Goal: Task Accomplishment & Management: Manage account settings

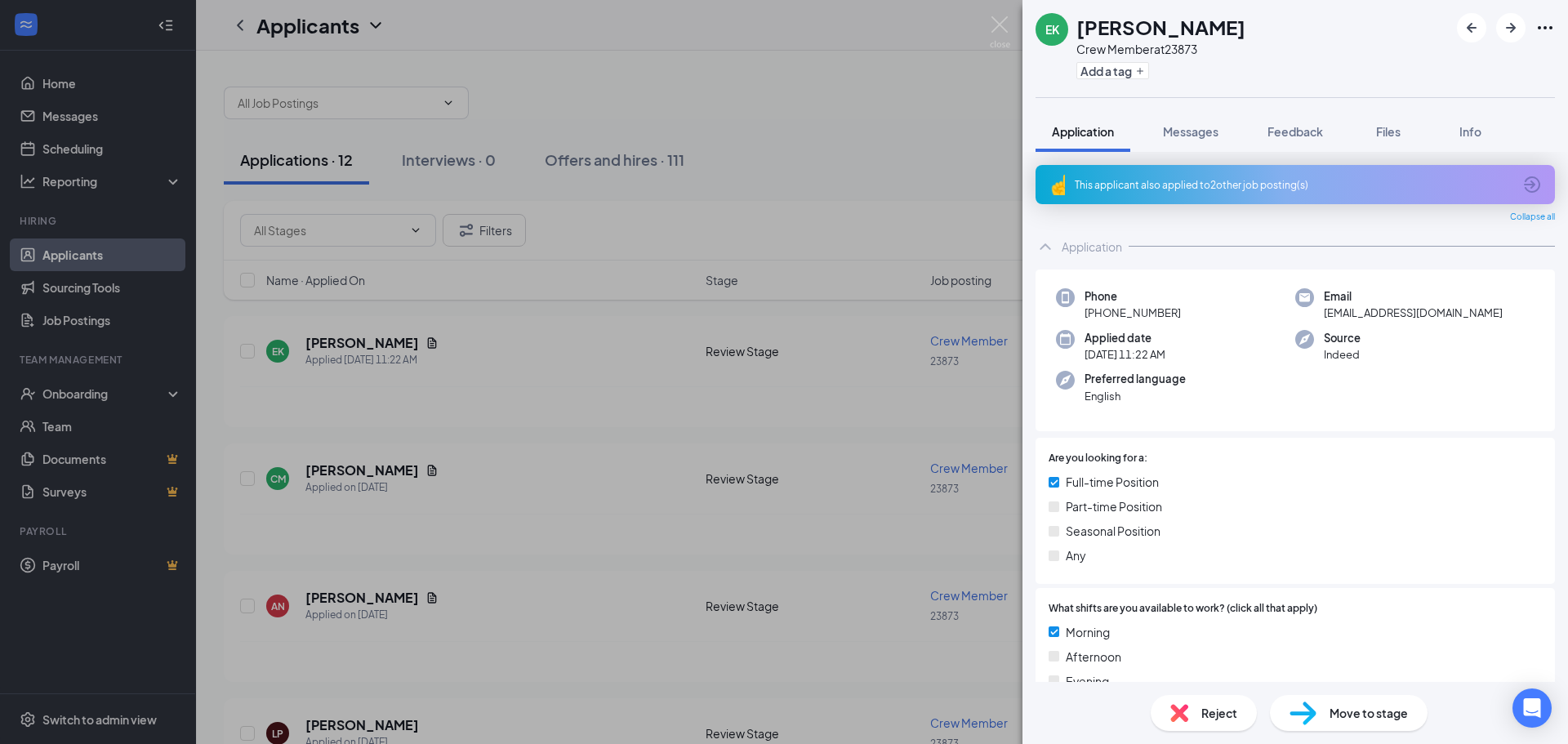
click at [146, 92] on div "EK [PERSON_NAME] Crew Member at 23873 Add a tag Application Messages Feedback F…" at bounding box center [784, 372] width 1568 height 744
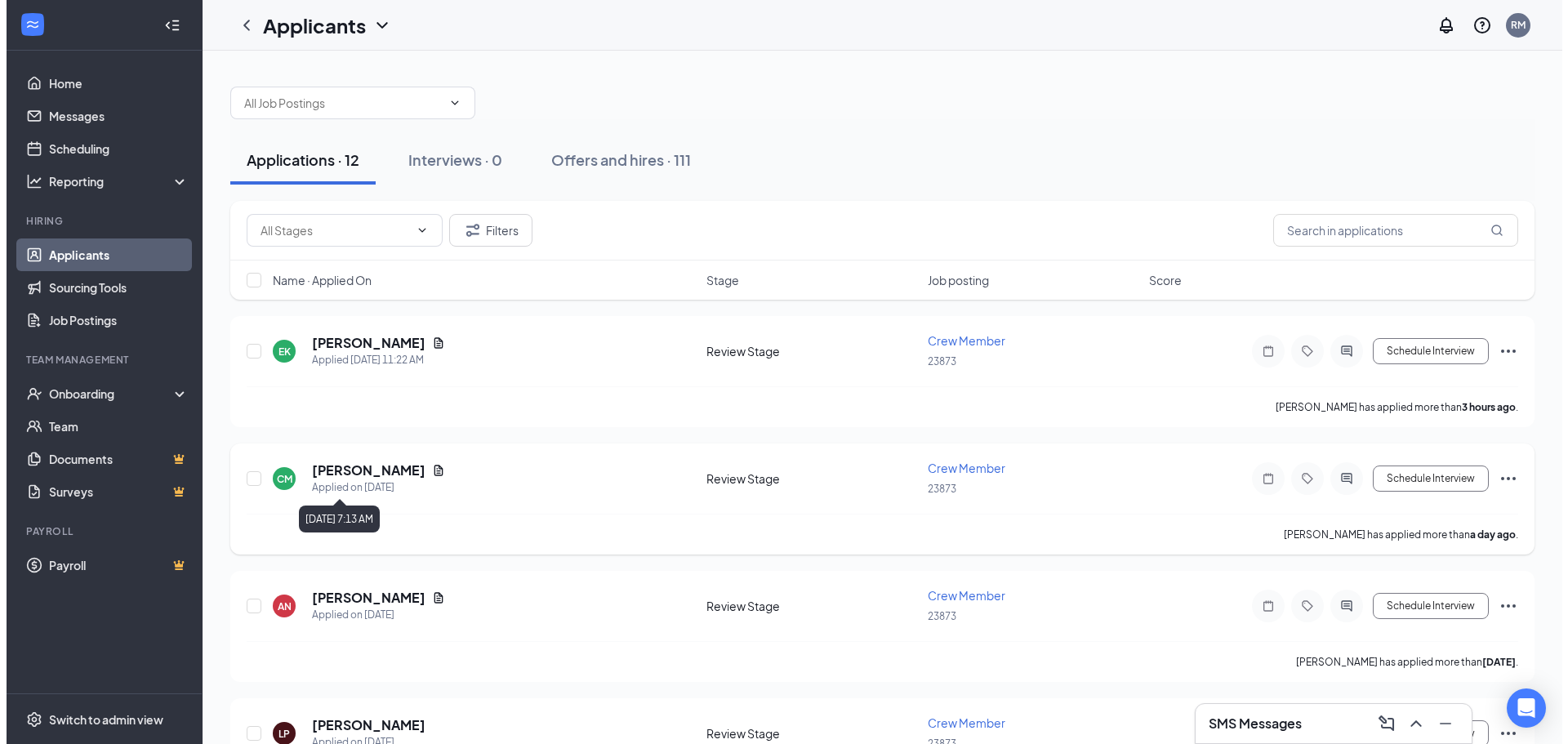
scroll to position [82, 0]
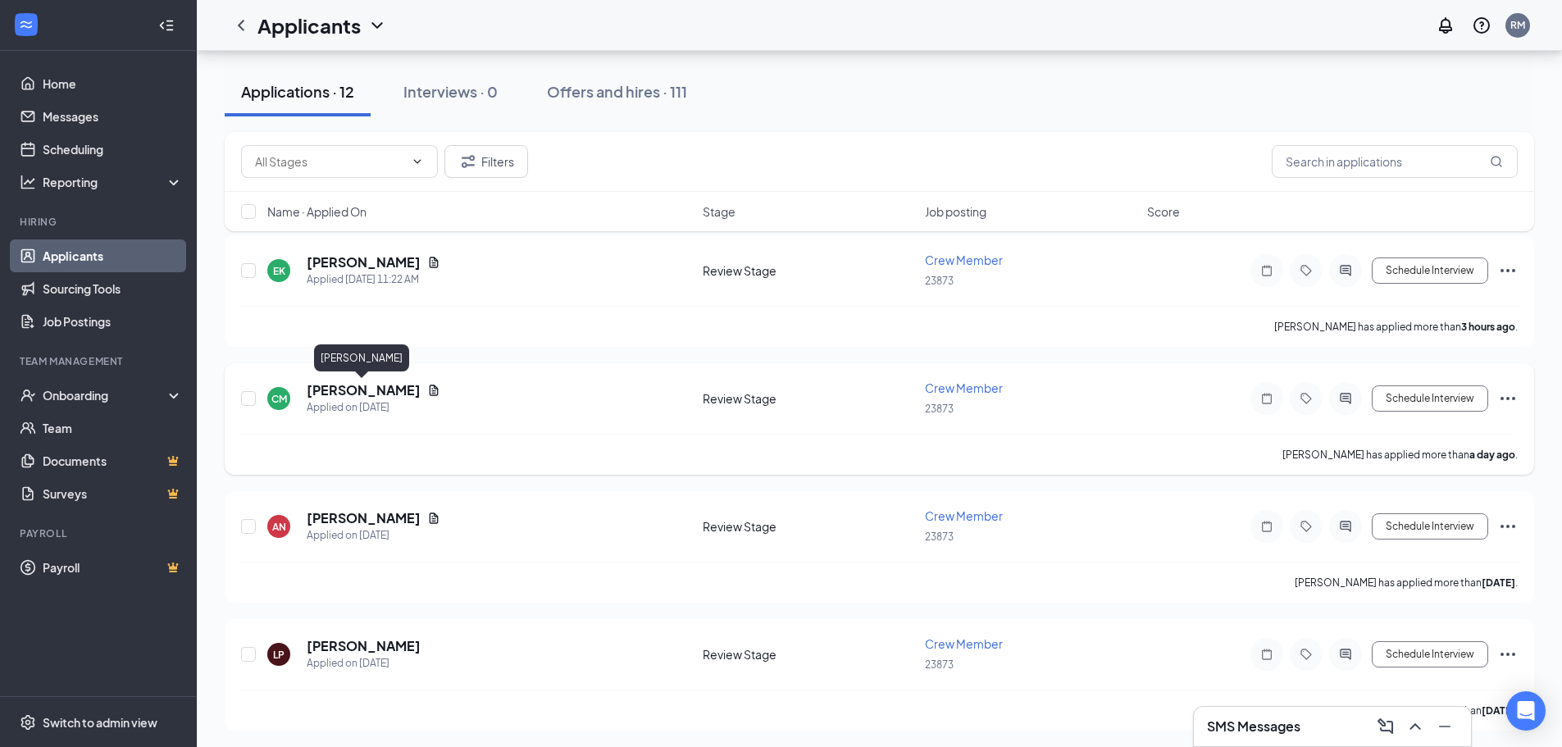
click at [344, 394] on h5 "[PERSON_NAME]" at bounding box center [364, 390] width 114 height 18
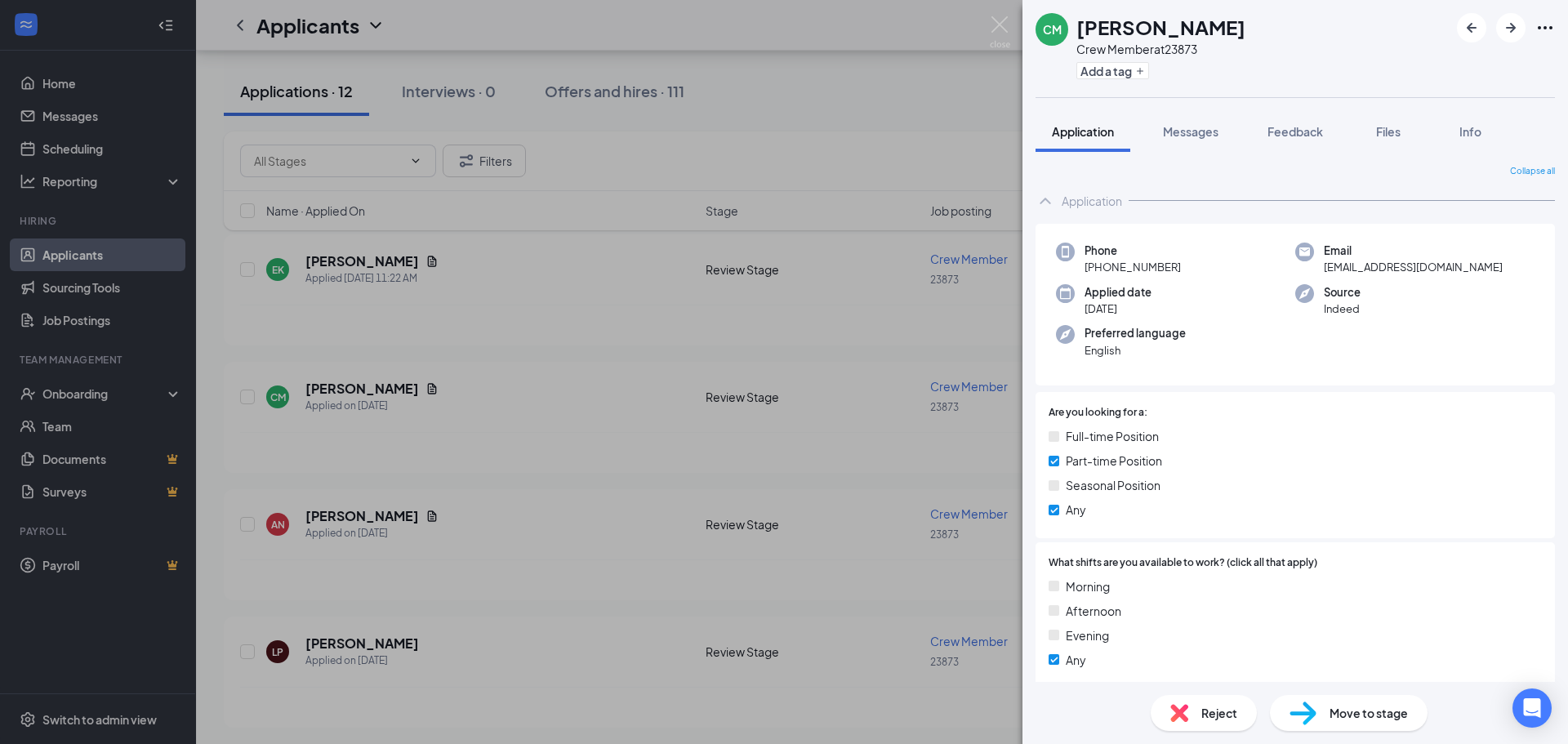
click at [175, 62] on div "[PERSON_NAME] Crew Member at 23873 Add a tag Application Messages Feedback File…" at bounding box center [784, 372] width 1568 height 744
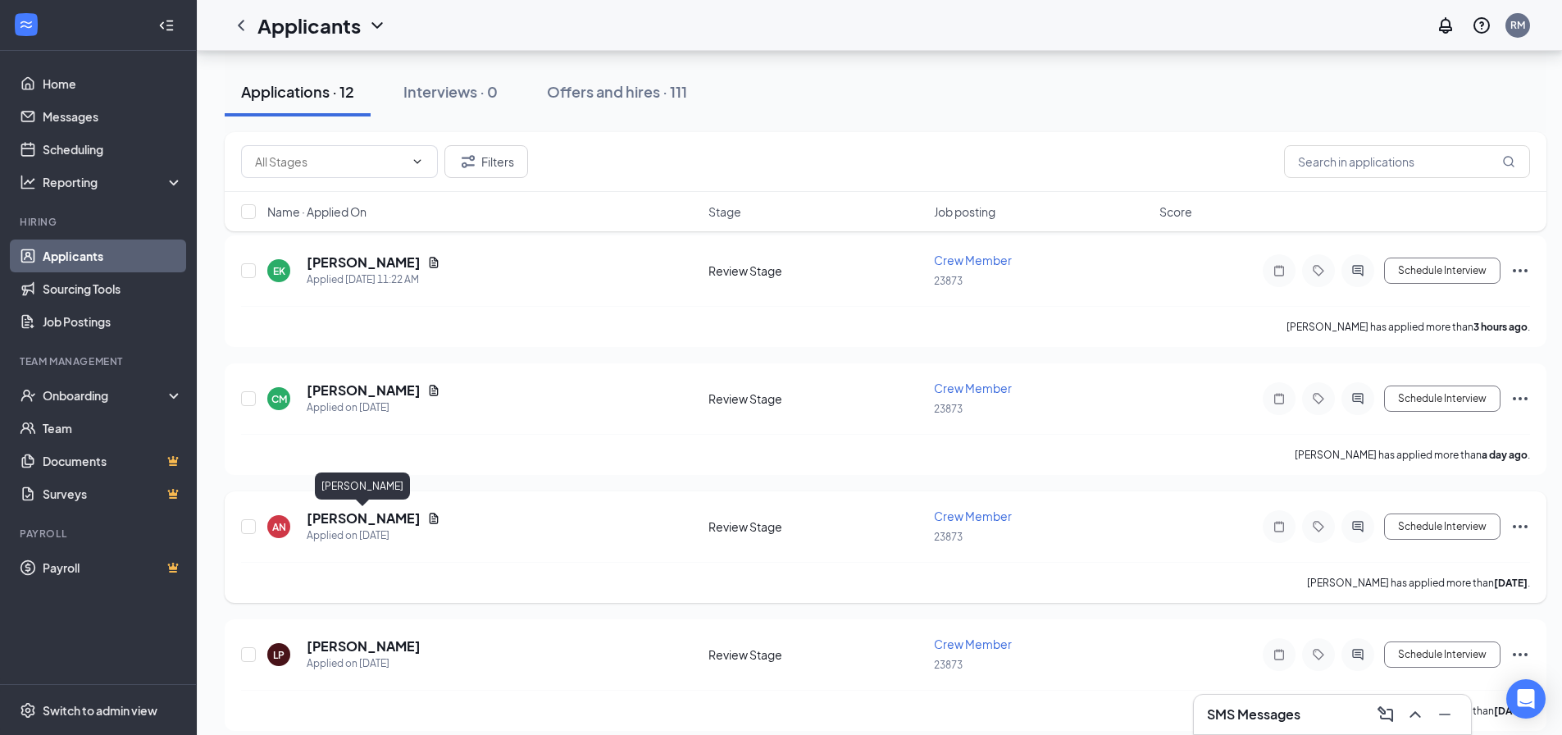
click at [373, 517] on h5 "[PERSON_NAME]" at bounding box center [364, 518] width 114 height 18
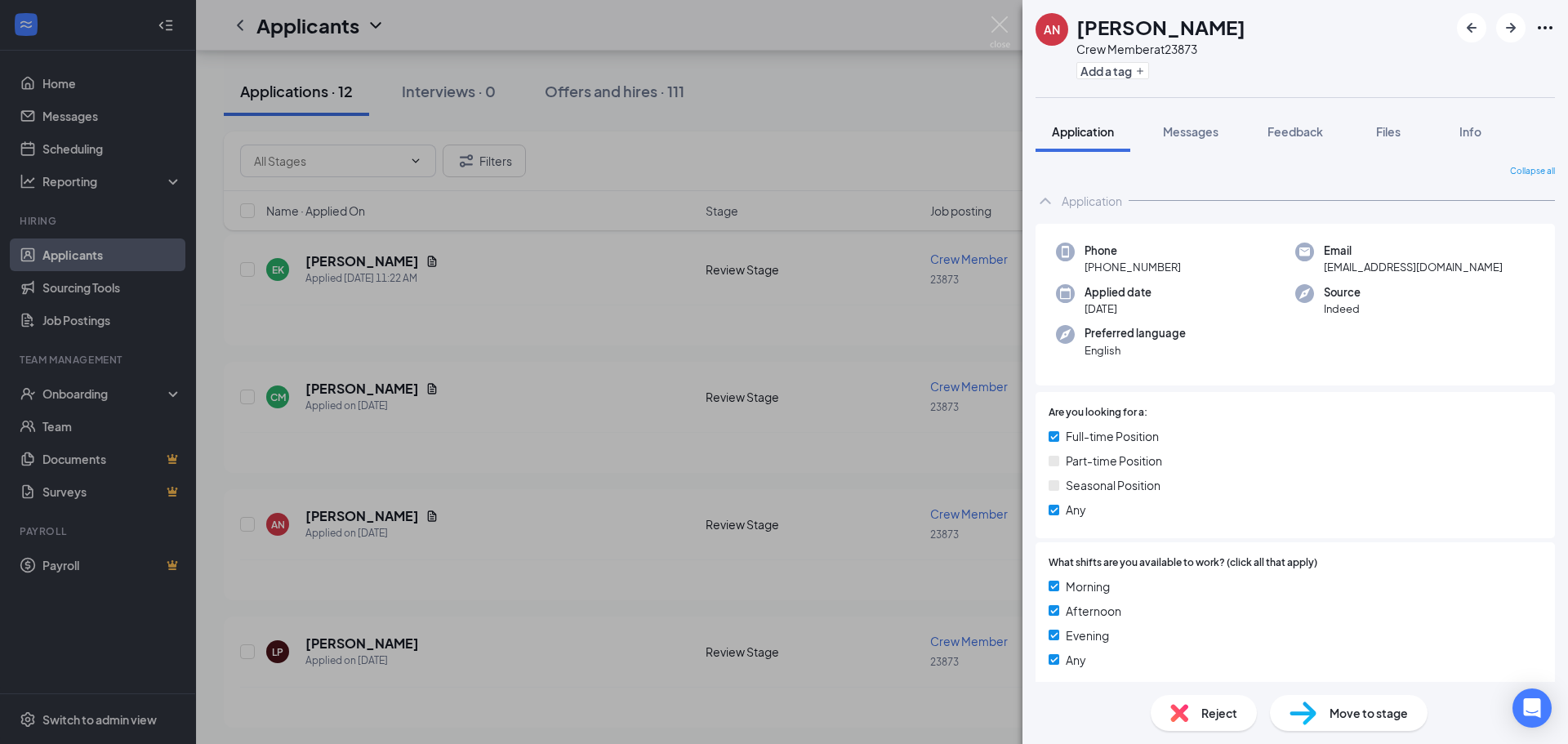
click at [176, 104] on div "AN [PERSON_NAME] Crew Member at 23873 Add a tag Application Messages Feedback F…" at bounding box center [784, 372] width 1568 height 744
click at [72, 4] on div "AN [PERSON_NAME] Crew Member at 23873 Add a tag Application Messages Feedback F…" at bounding box center [784, 372] width 1568 height 744
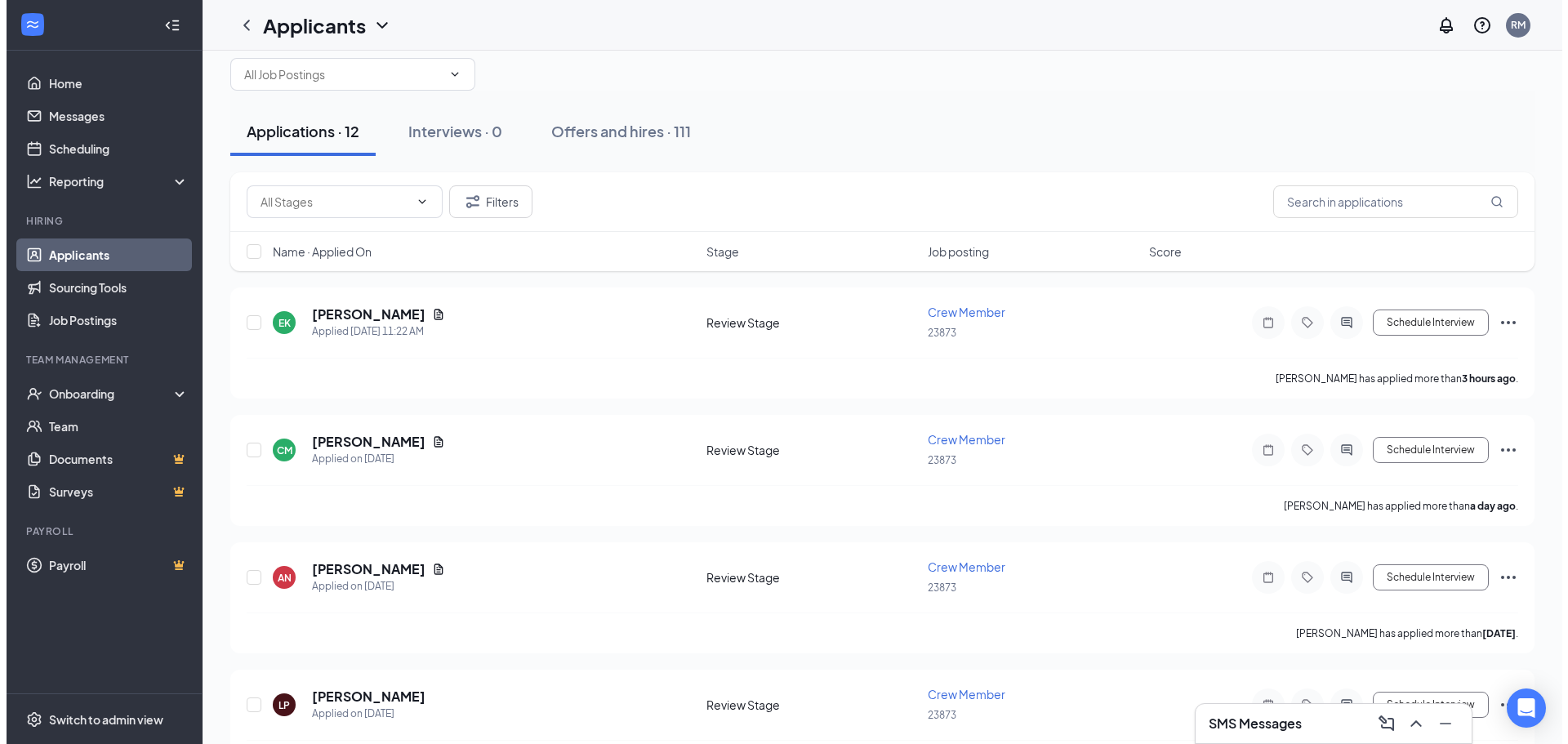
scroll to position [22, 0]
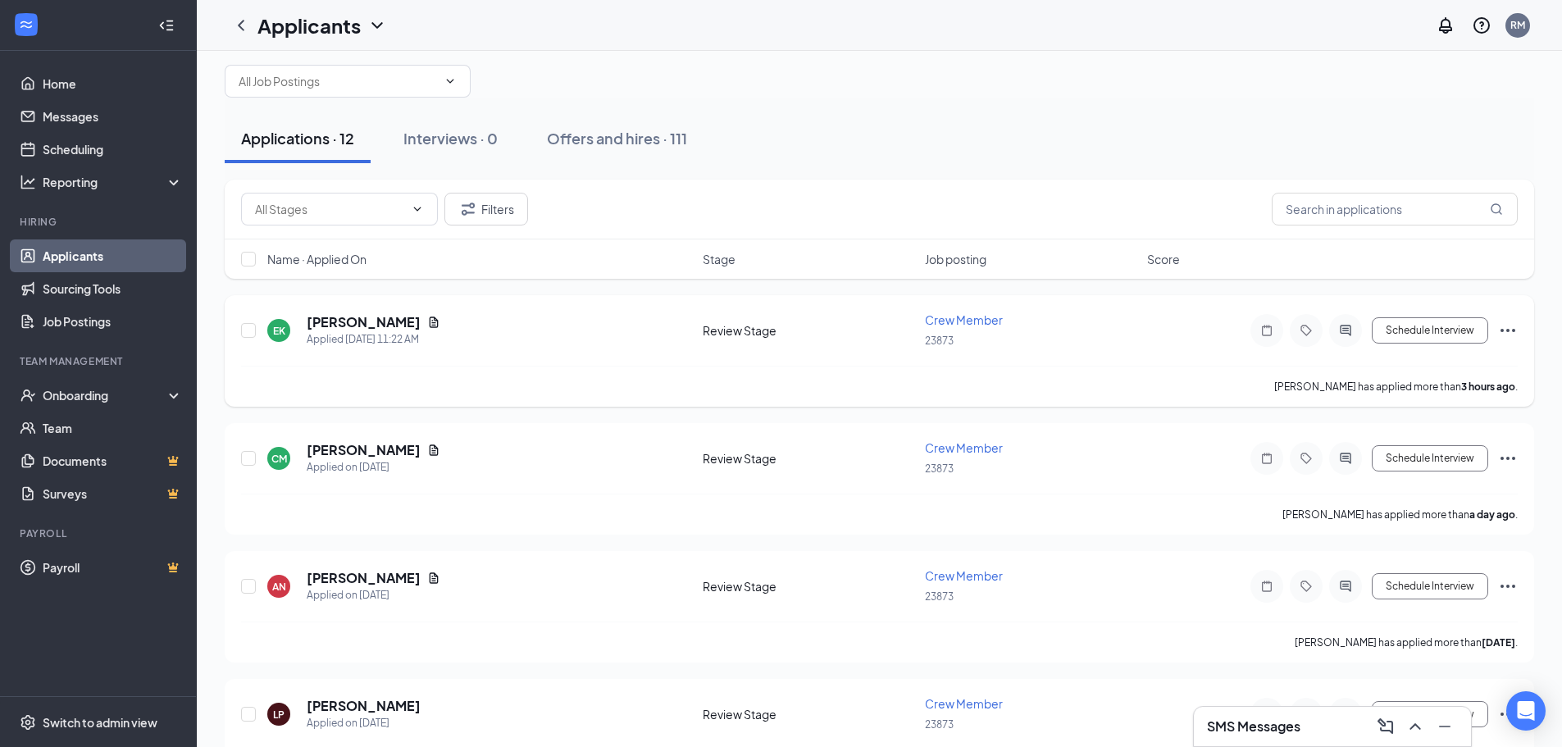
click at [1050, 344] on div "23873" at bounding box center [1031, 340] width 212 height 18
drag, startPoint x: 348, startPoint y: 321, endPoint x: 367, endPoint y: 321, distance: 19.7
click at [350, 321] on h5 "[PERSON_NAME]" at bounding box center [364, 322] width 114 height 18
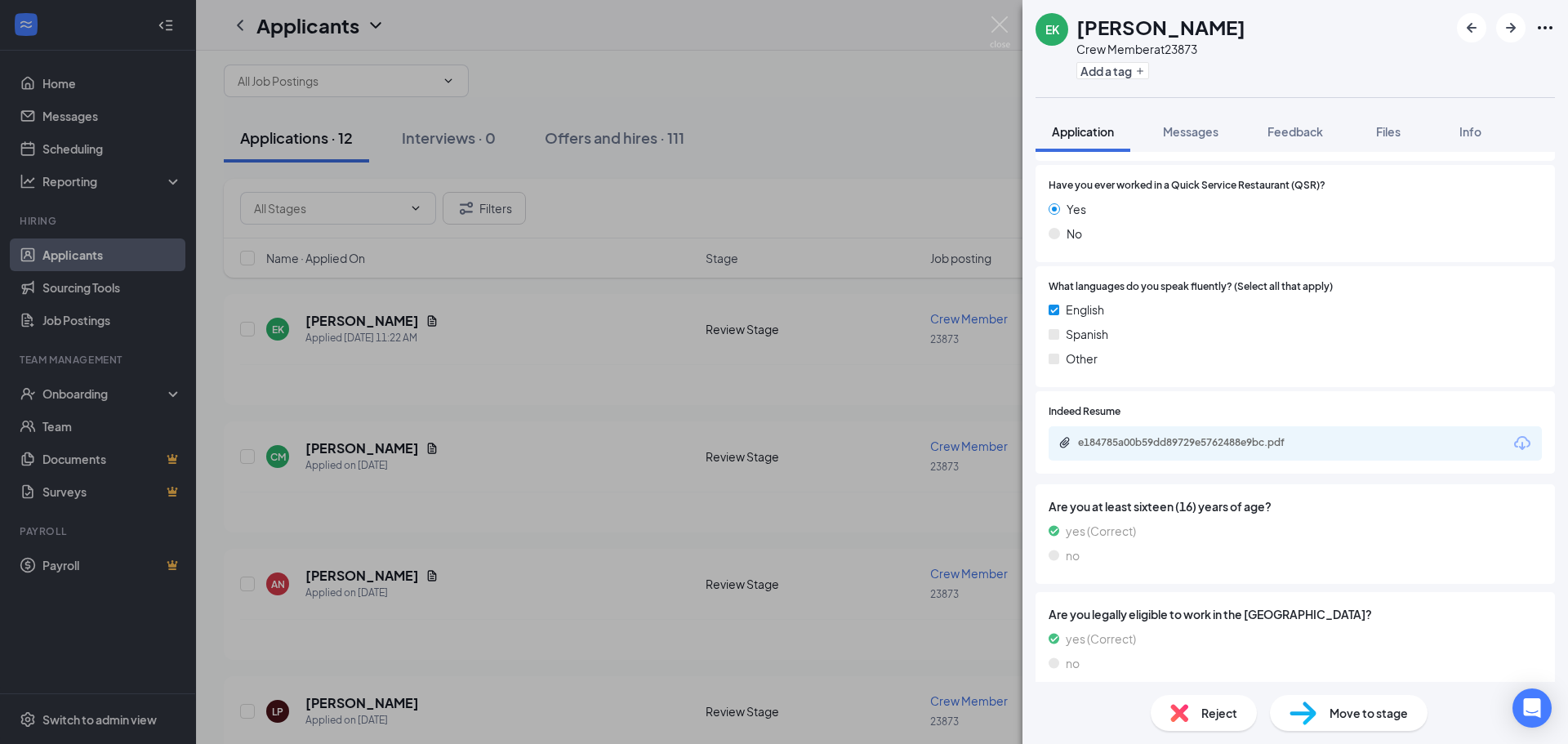
scroll to position [688, 0]
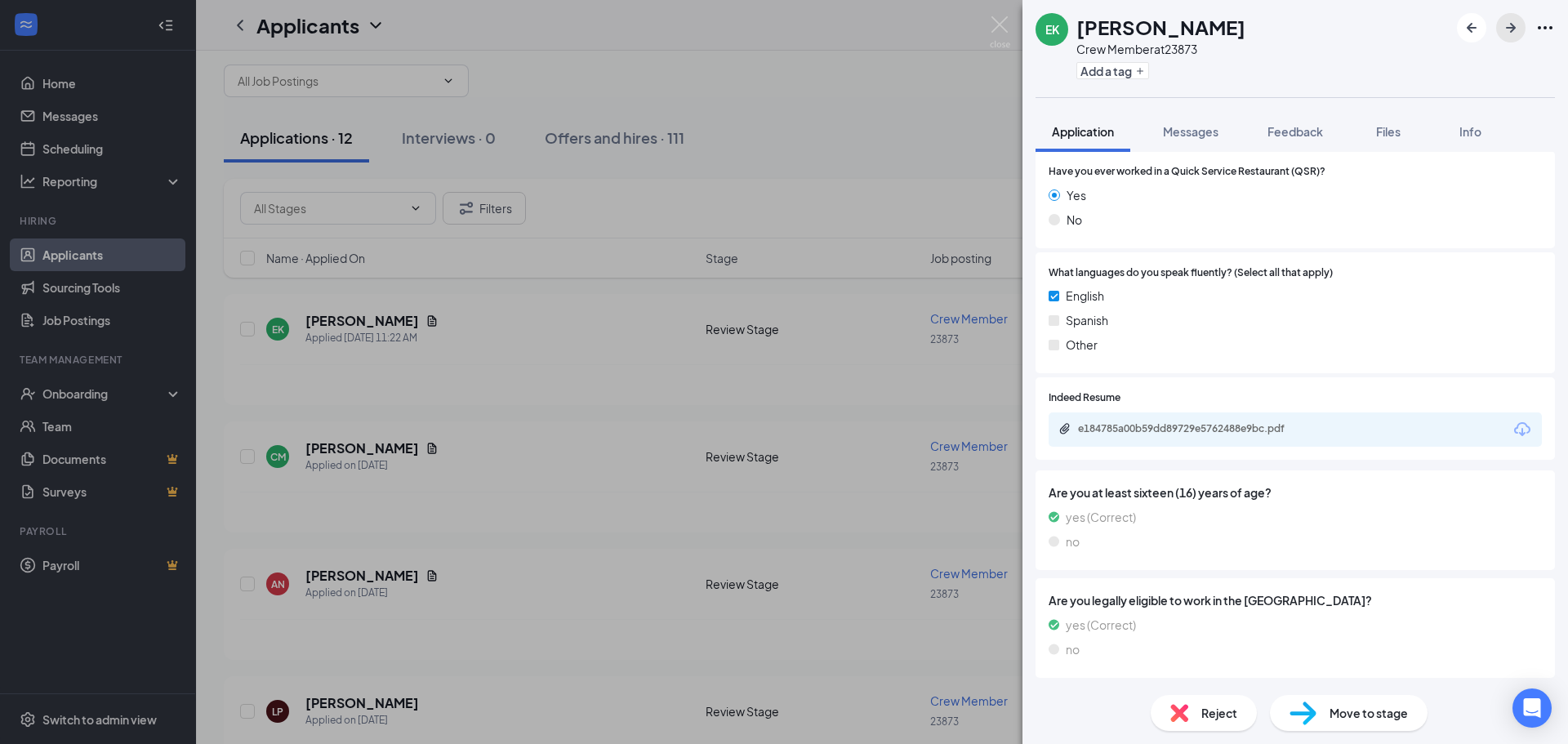
click at [1504, 22] on icon "ArrowRight" at bounding box center [1510, 28] width 20 height 20
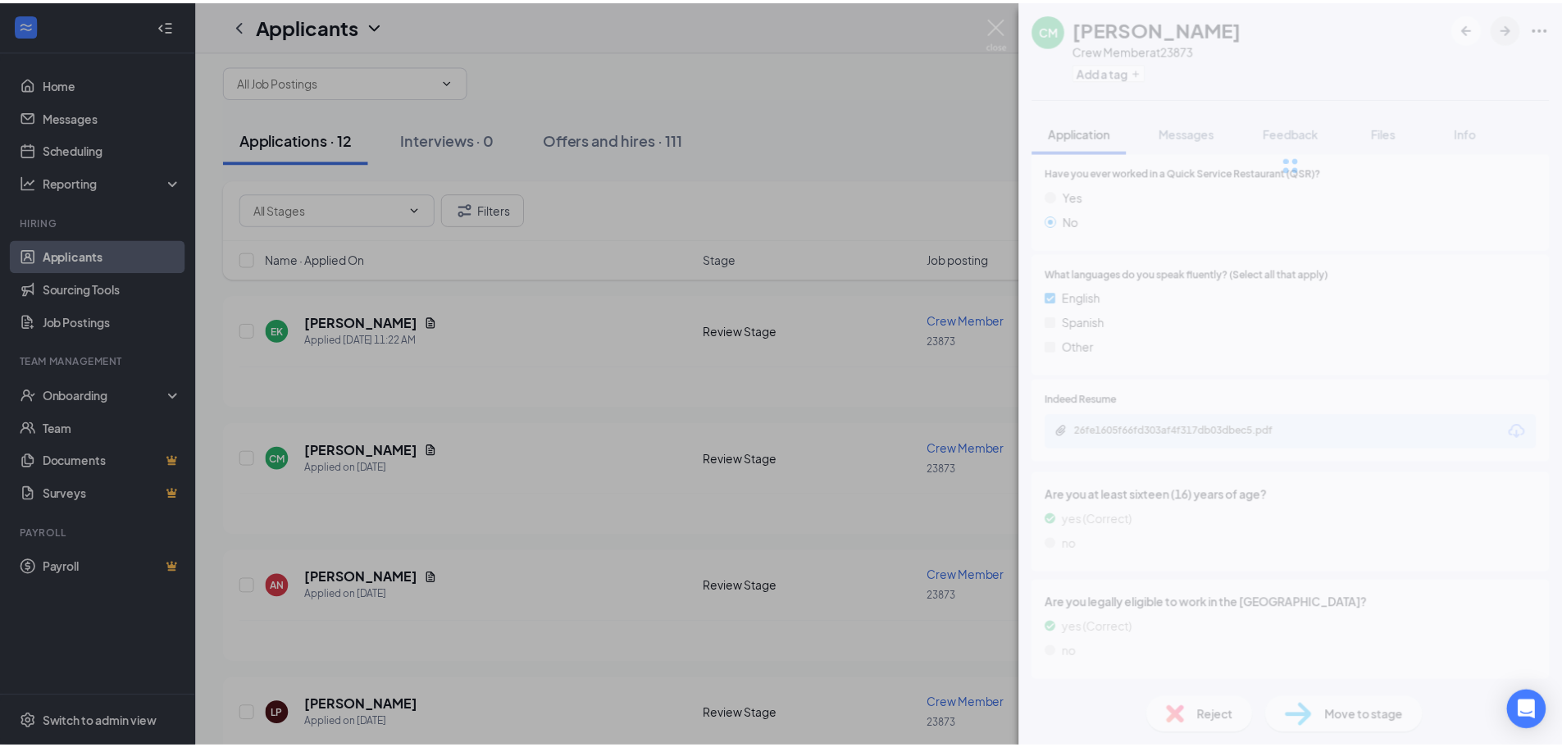
scroll to position [640, 0]
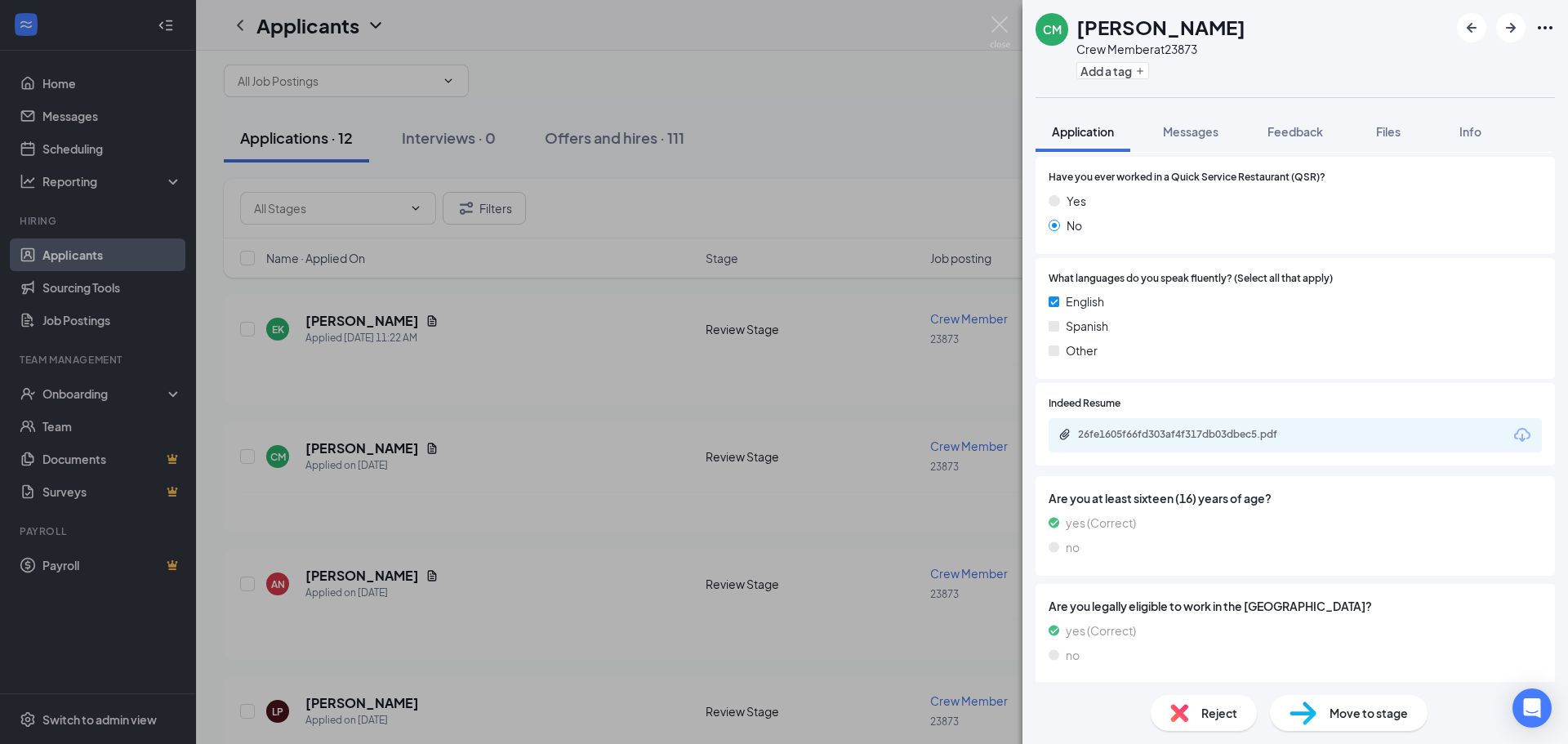
click at [873, 76] on div "[PERSON_NAME] Crew Member at 23873 Add a tag Application Messages Feedback File…" at bounding box center [784, 372] width 1568 height 744
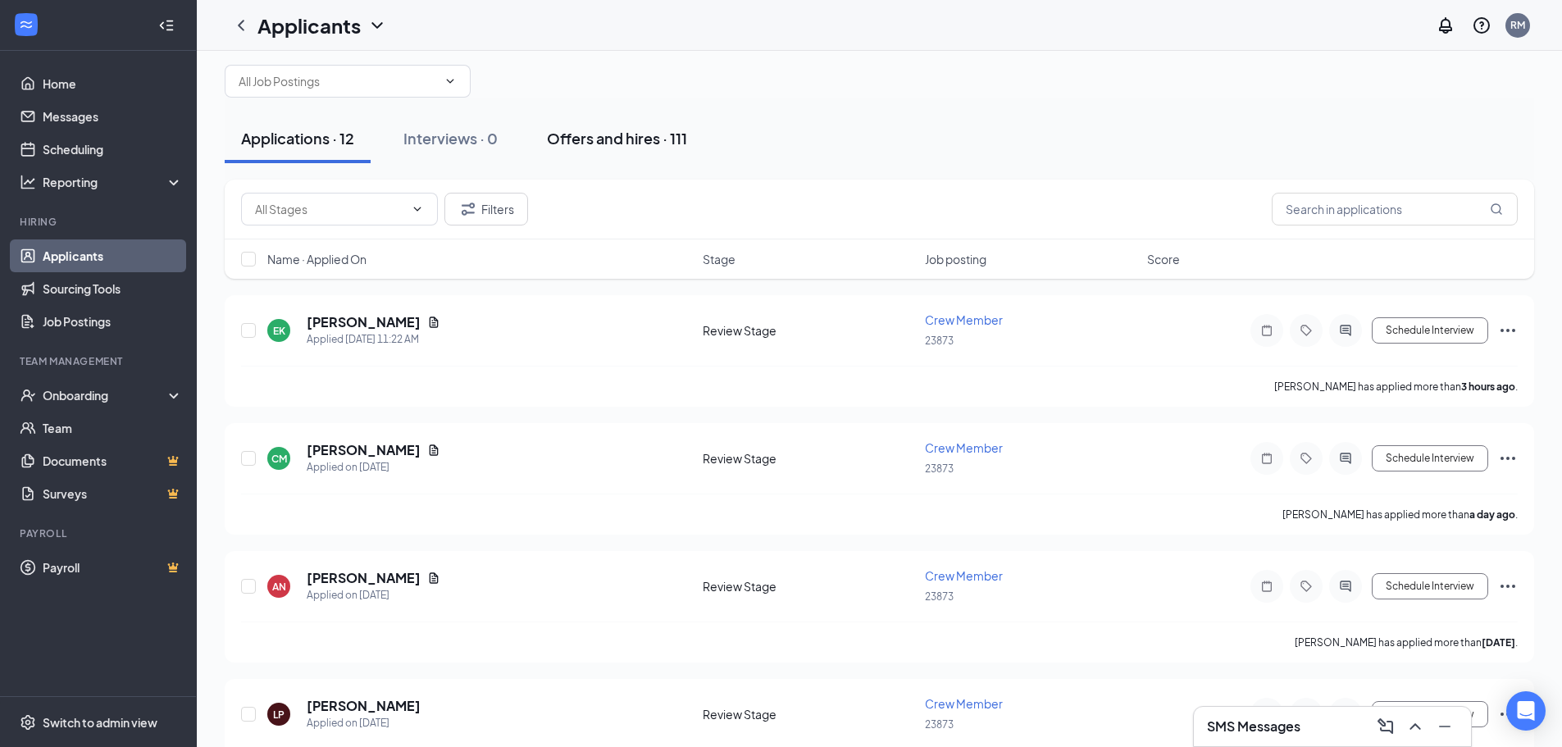
click at [636, 141] on div "Offers and hires · 111" at bounding box center [617, 138] width 140 height 21
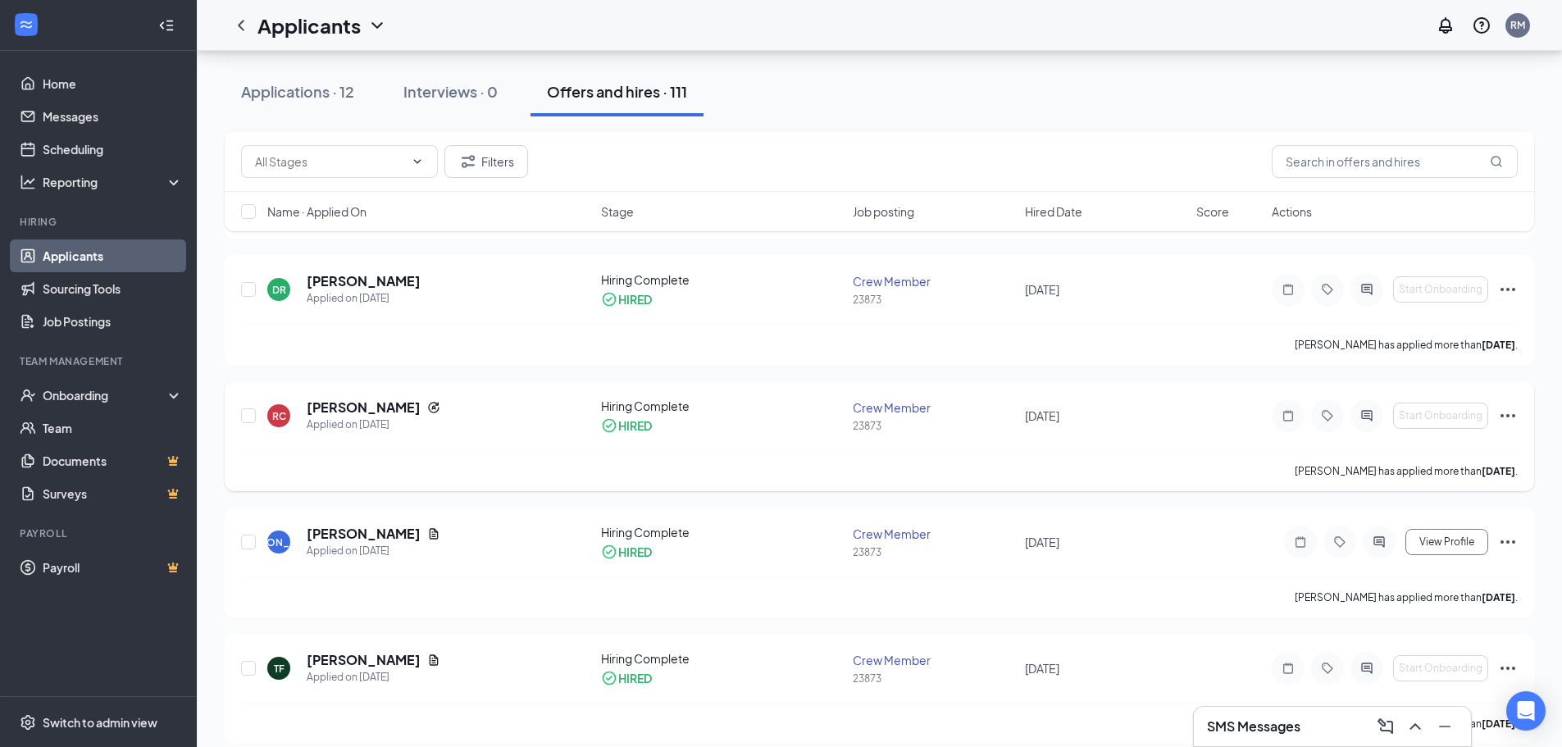
scroll to position [1886, 0]
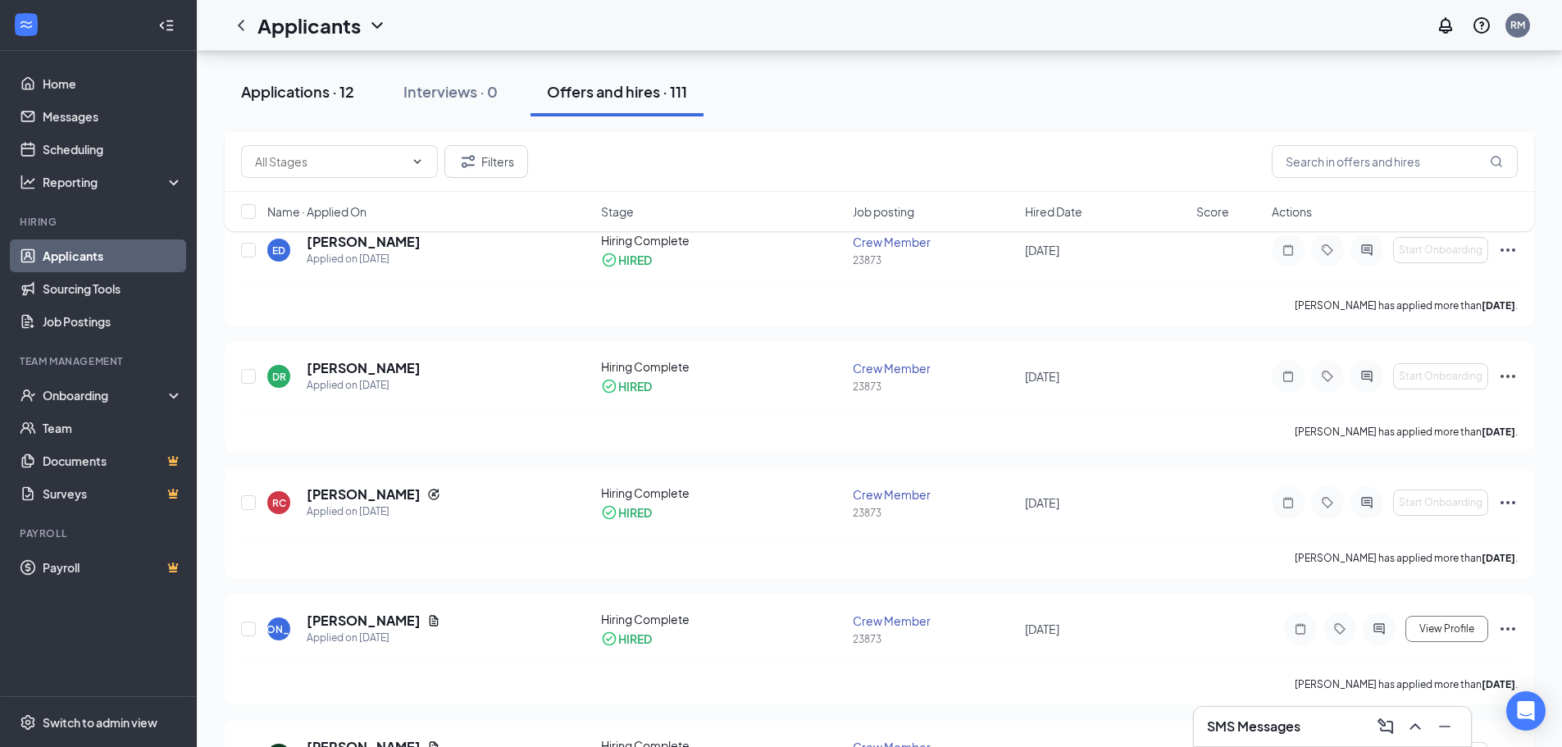
click at [275, 86] on div "Applications · 12" at bounding box center [297, 91] width 113 height 21
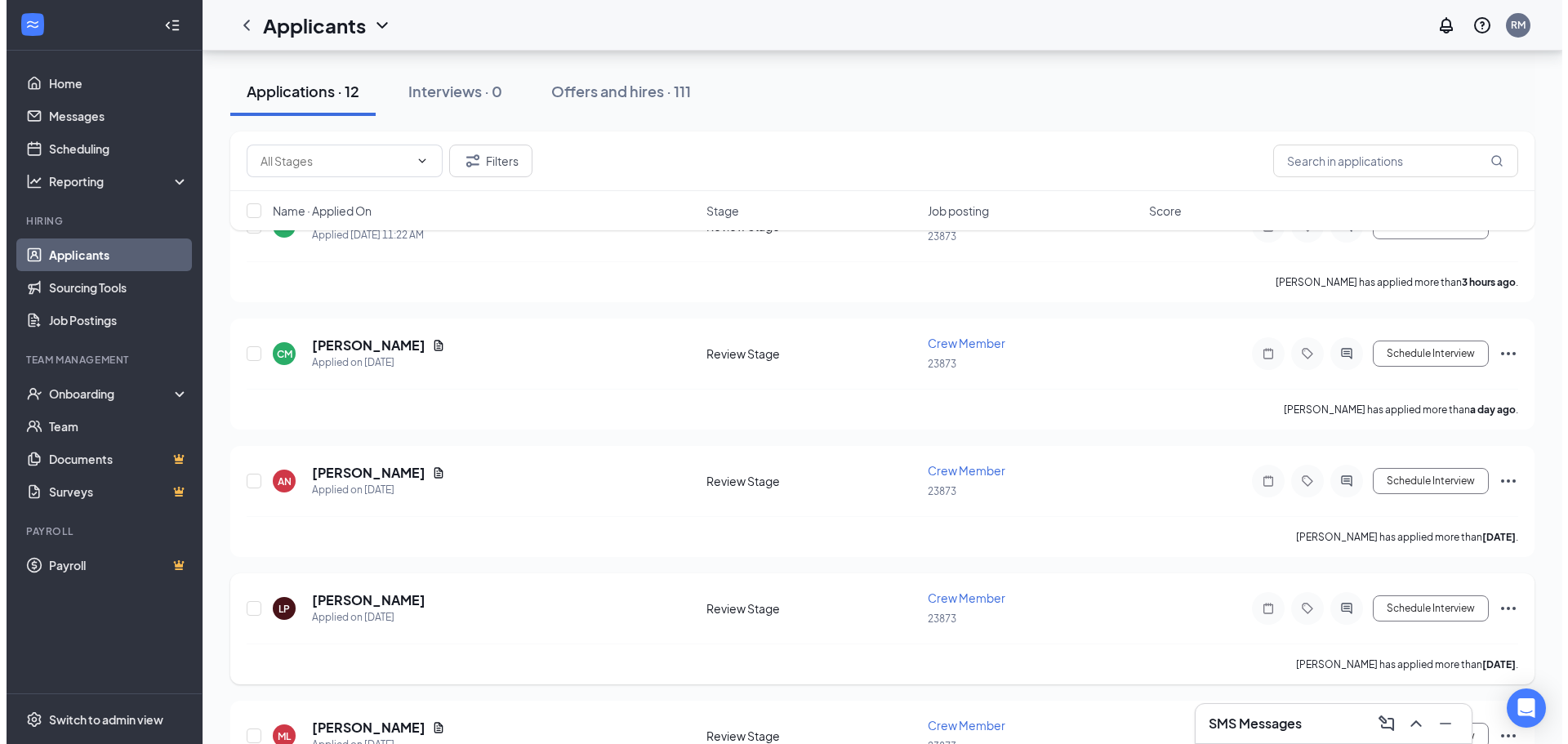
scroll to position [245, 0]
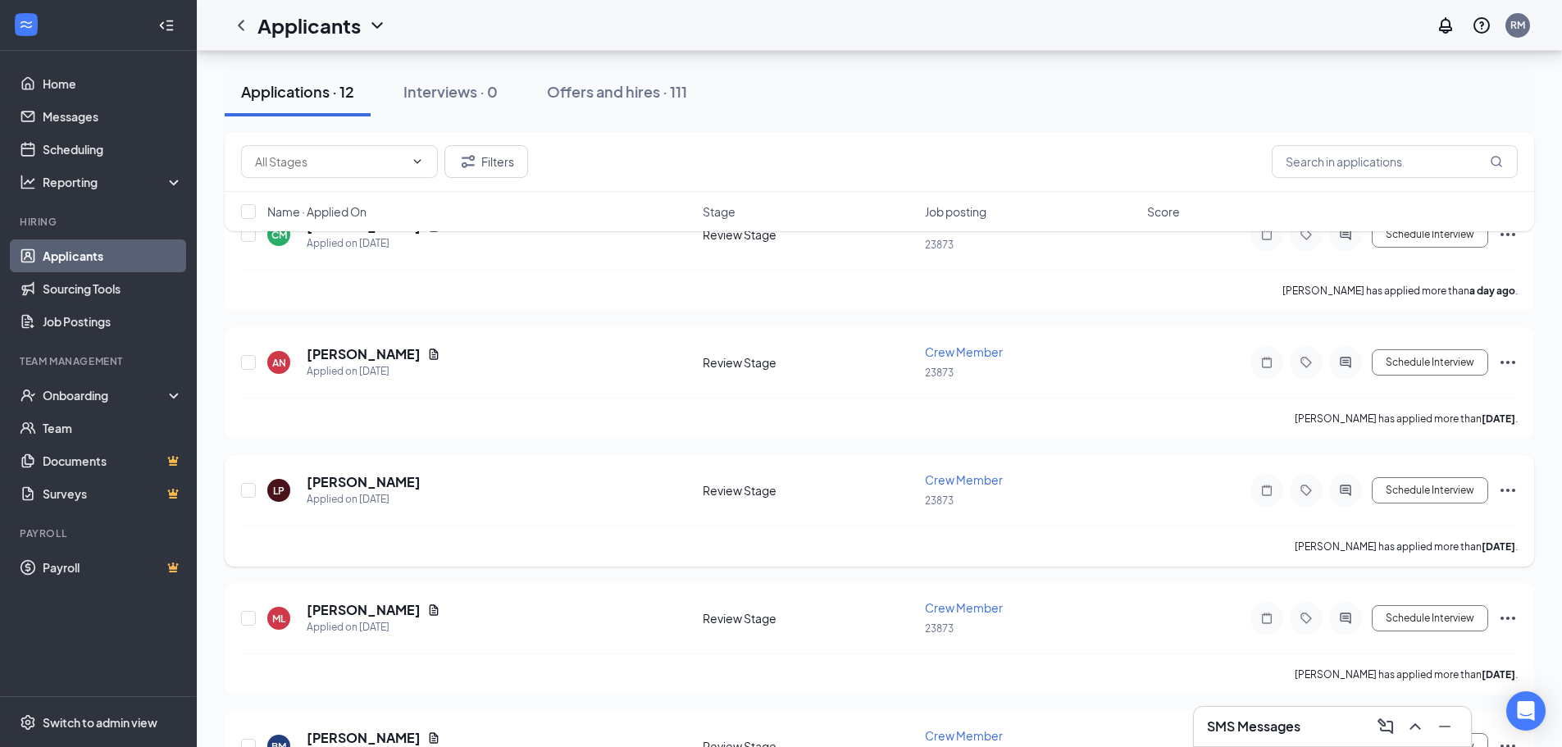
click at [468, 490] on div "LP [PERSON_NAME] Applied on [DATE]" at bounding box center [480, 490] width 426 height 34
click at [344, 477] on h5 "[PERSON_NAME]" at bounding box center [364, 482] width 114 height 18
